Goal: Task Accomplishment & Management: Complete application form

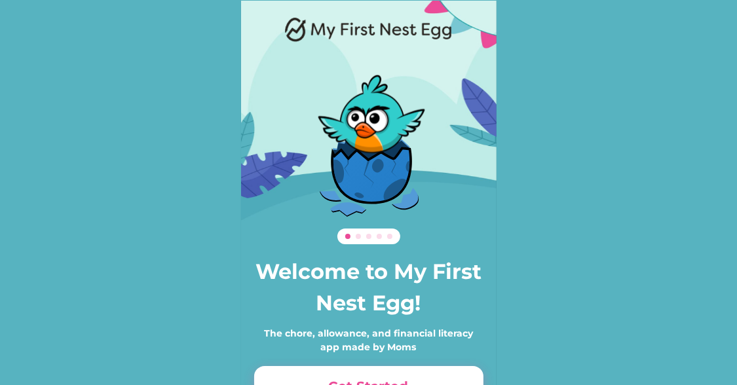
scroll to position [90, 0]
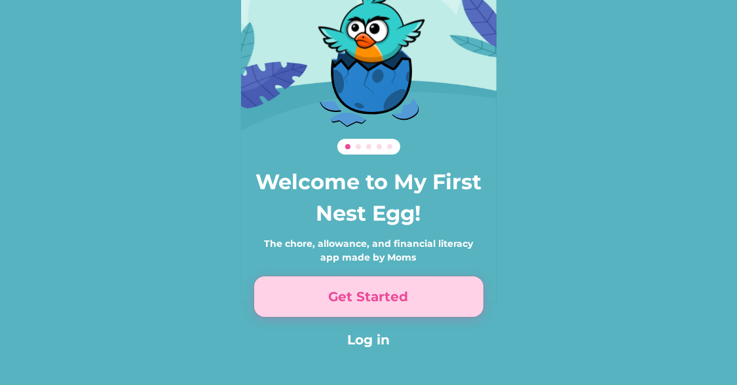
click at [399, 296] on button "Get Started" at bounding box center [368, 296] width 229 height 41
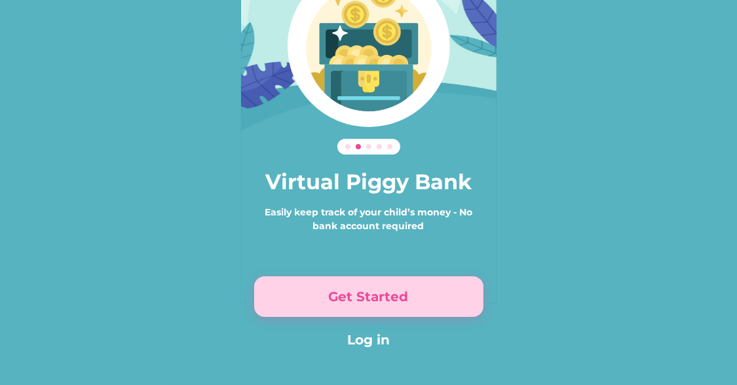
drag, startPoint x: 399, startPoint y: 296, endPoint x: 344, endPoint y: 297, distance: 55.0
click at [344, 297] on button "Get Started" at bounding box center [368, 296] width 229 height 41
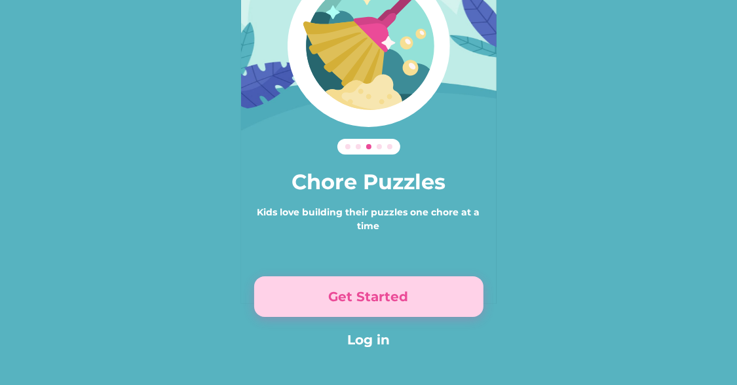
click at [344, 297] on button "Get Started" at bounding box center [368, 296] width 229 height 41
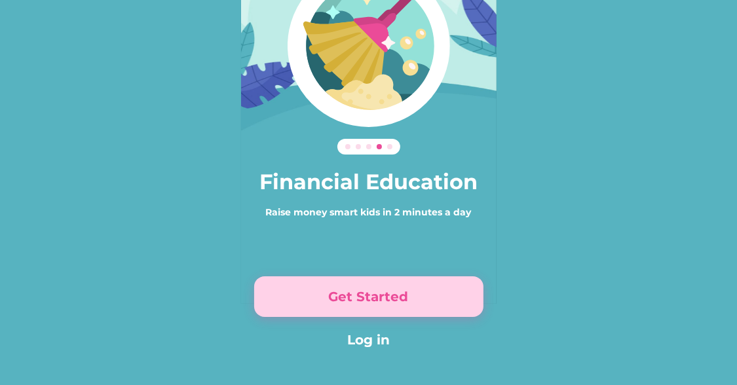
click at [344, 297] on button "Get Started" at bounding box center [368, 296] width 229 height 41
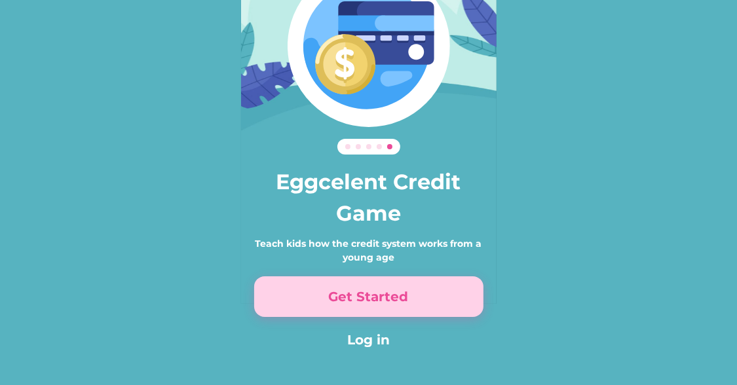
click at [344, 297] on button "Get Started" at bounding box center [368, 296] width 229 height 41
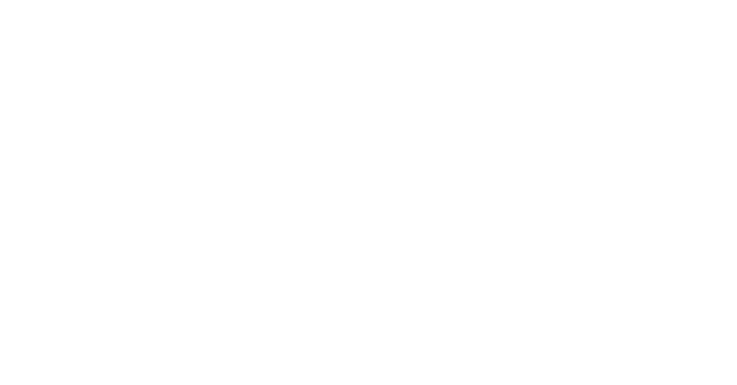
click at [344, 297] on div "Sign up Already have an account? Log in First Name * Last Name * Email * Passwo…" at bounding box center [368, 78] width 281 height 489
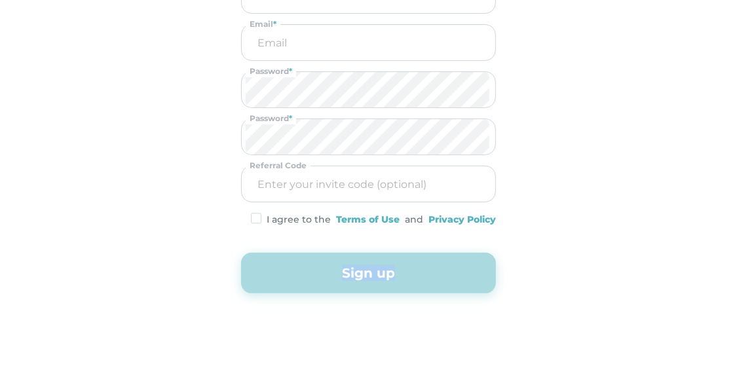
scroll to position [0, 0]
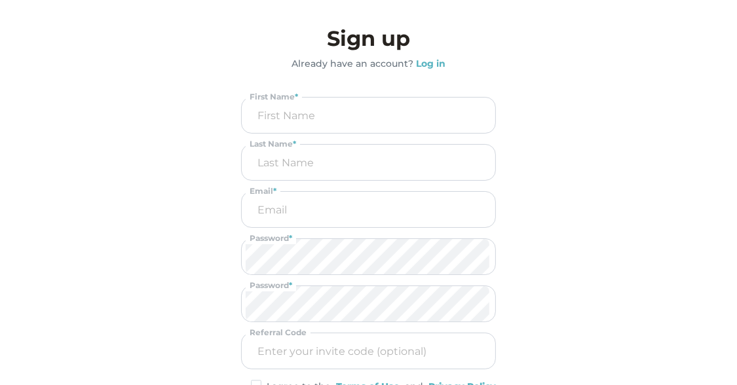
click at [343, 93] on div "Sign up Already have an account? Log in First Name * Last Name * Email * Passwo…" at bounding box center [368, 241] width 255 height 437
click at [341, 109] on input "input" at bounding box center [368, 115] width 244 height 34
type input "[PERSON_NAME]"
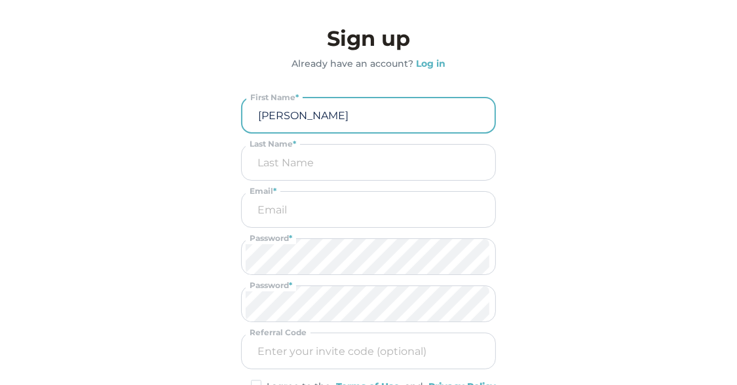
type input "B"
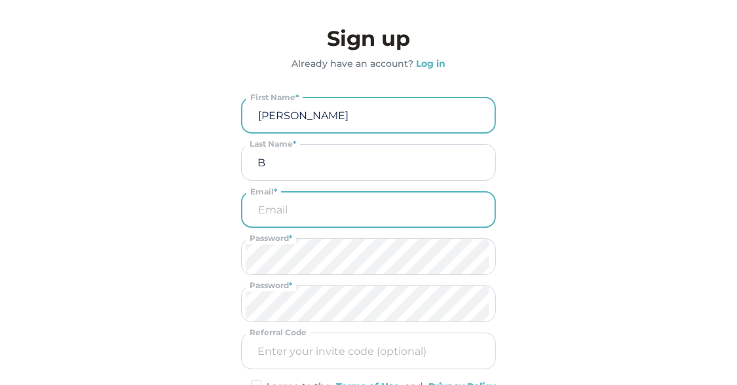
click at [294, 208] on input "email" at bounding box center [368, 210] width 244 height 34
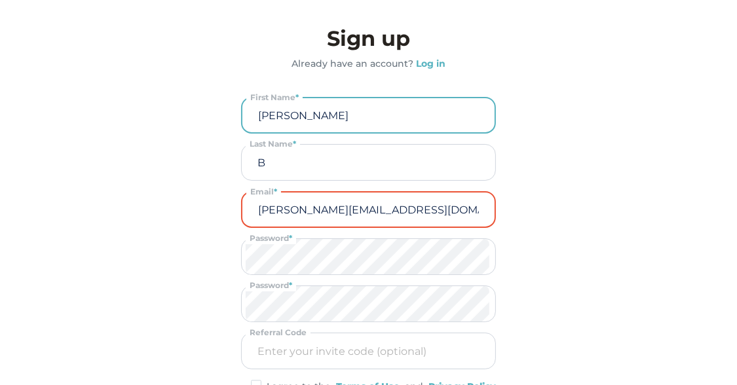
type input "[PERSON_NAME][EMAIL_ADDRESS][DOMAIN_NAME]"
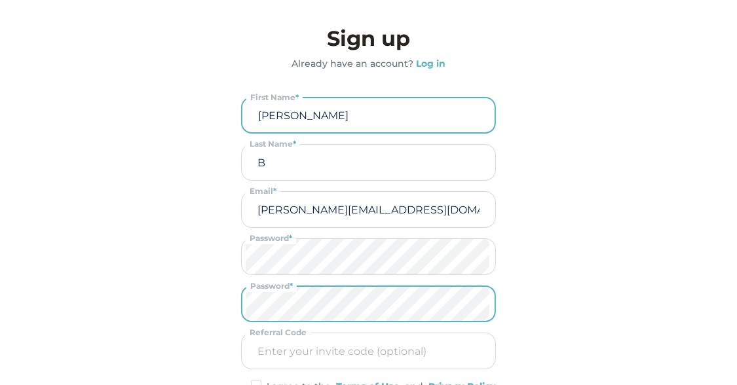
scroll to position [167, 0]
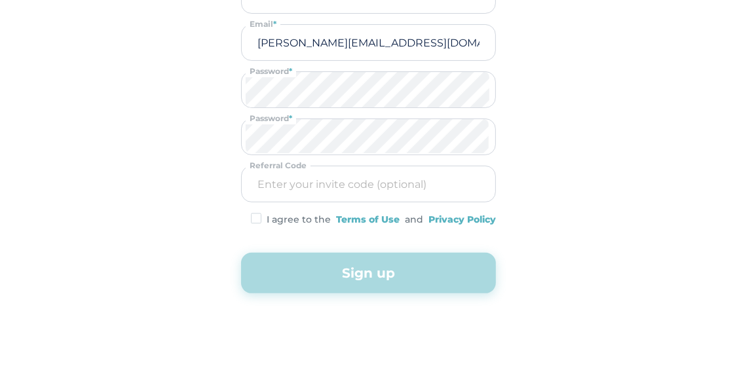
click at [264, 213] on div "I agree to the Terms of Use and Privacy Policy" at bounding box center [368, 220] width 255 height 14
click at [258, 215] on img at bounding box center [256, 218] width 10 height 11
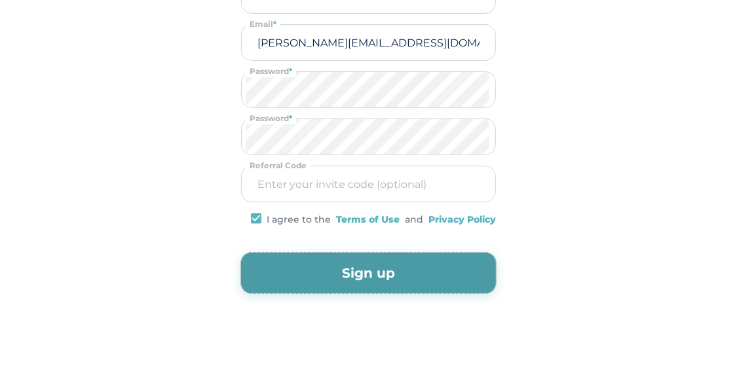
click at [296, 286] on button "Sign up" at bounding box center [368, 273] width 255 height 41
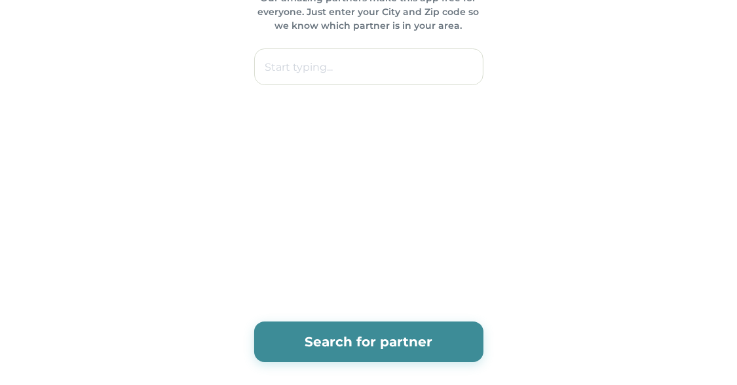
scroll to position [0, 0]
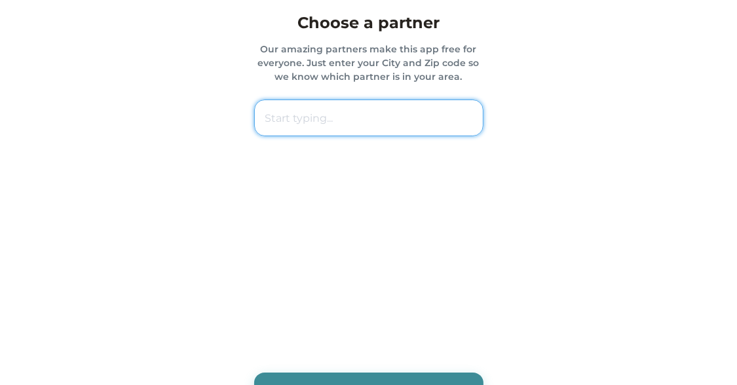
click at [331, 106] on input "text" at bounding box center [368, 118] width 229 height 37
paste input "43613 [GEOGRAPHIC_DATA]"
type input "43613 [GEOGRAPHIC_DATA]"
